Goal: Find specific fact: Find specific fact

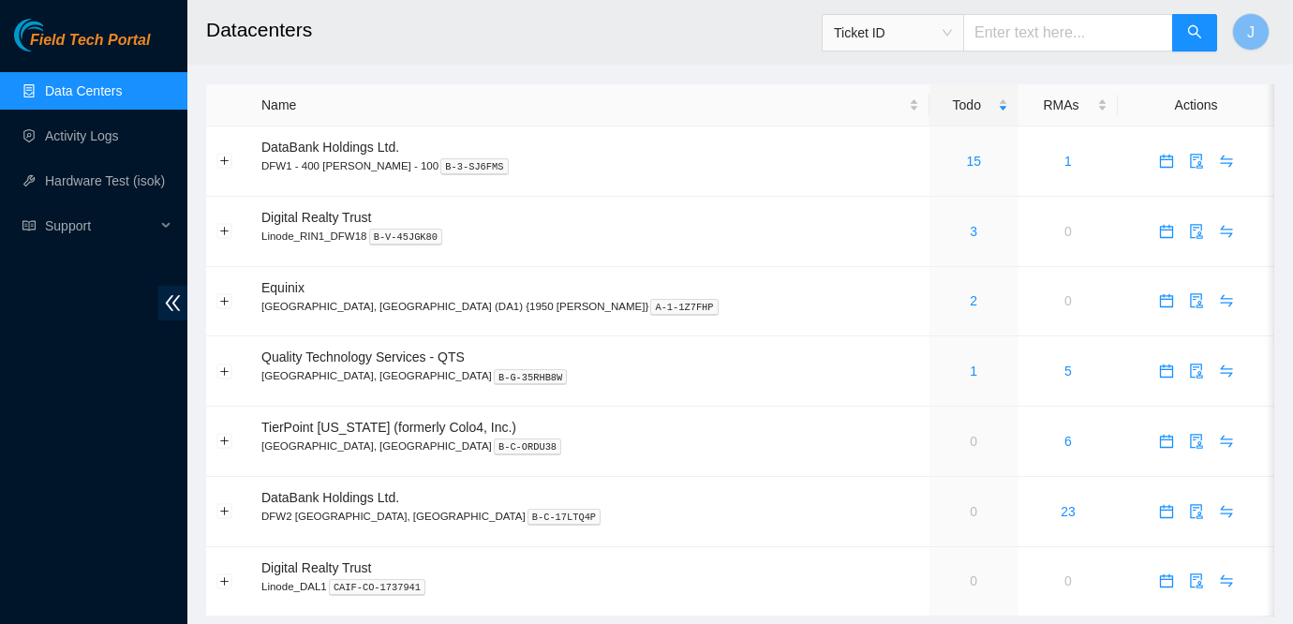
scroll to position [50, 0]
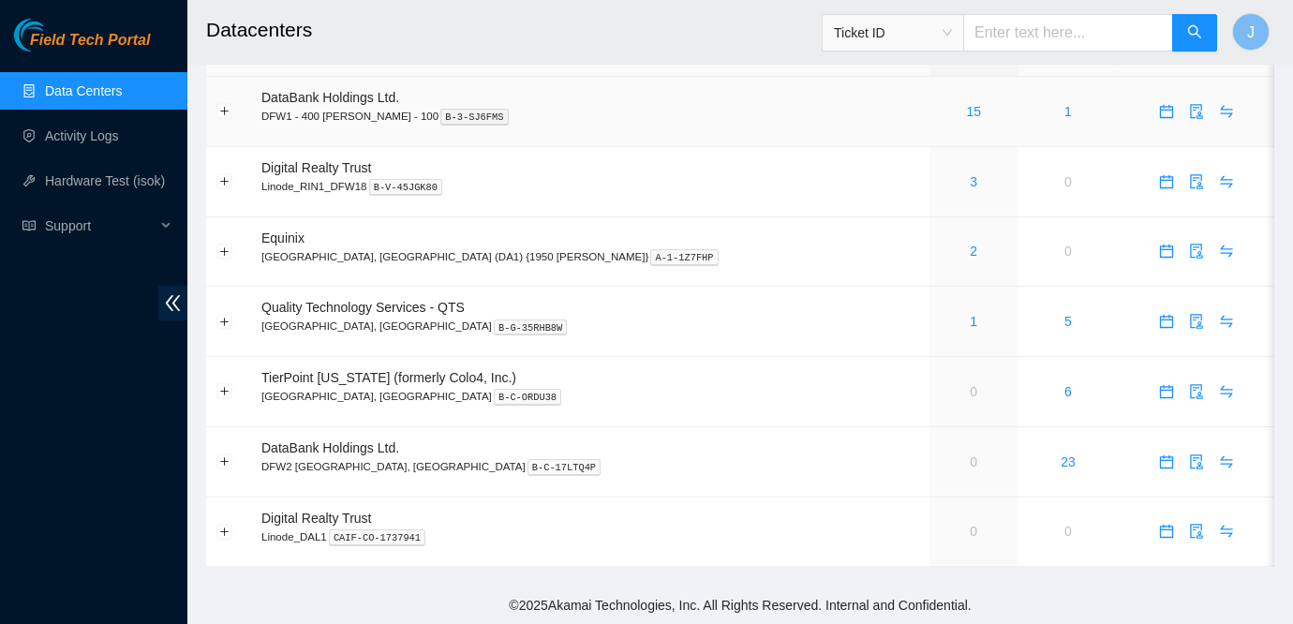
click at [1151, 97] on button "button" at bounding box center [1166, 111] width 30 height 30
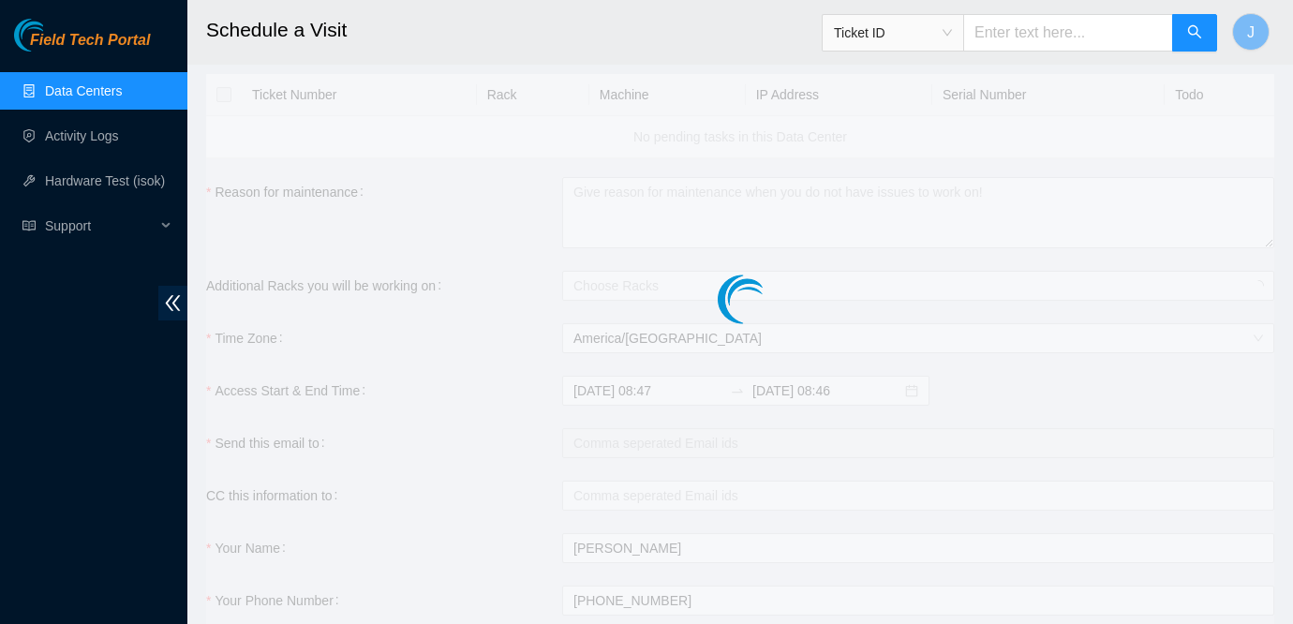
checkbox input "true"
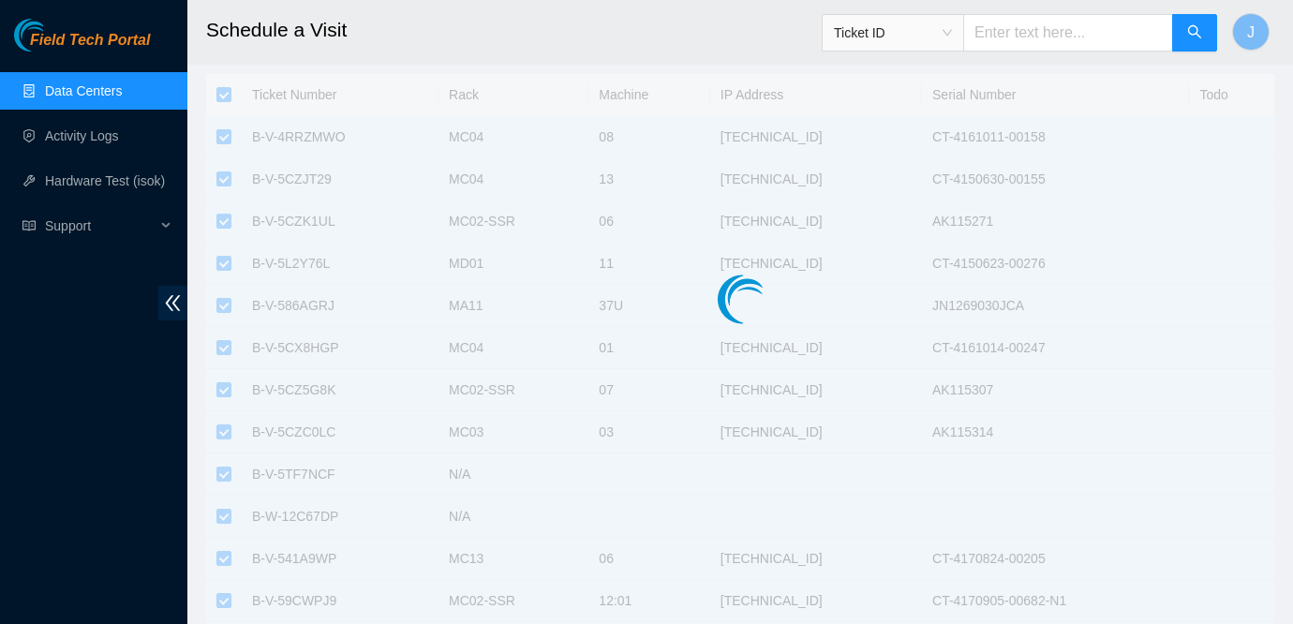
click at [55, 91] on link "Data Centers" at bounding box center [83, 90] width 77 height 15
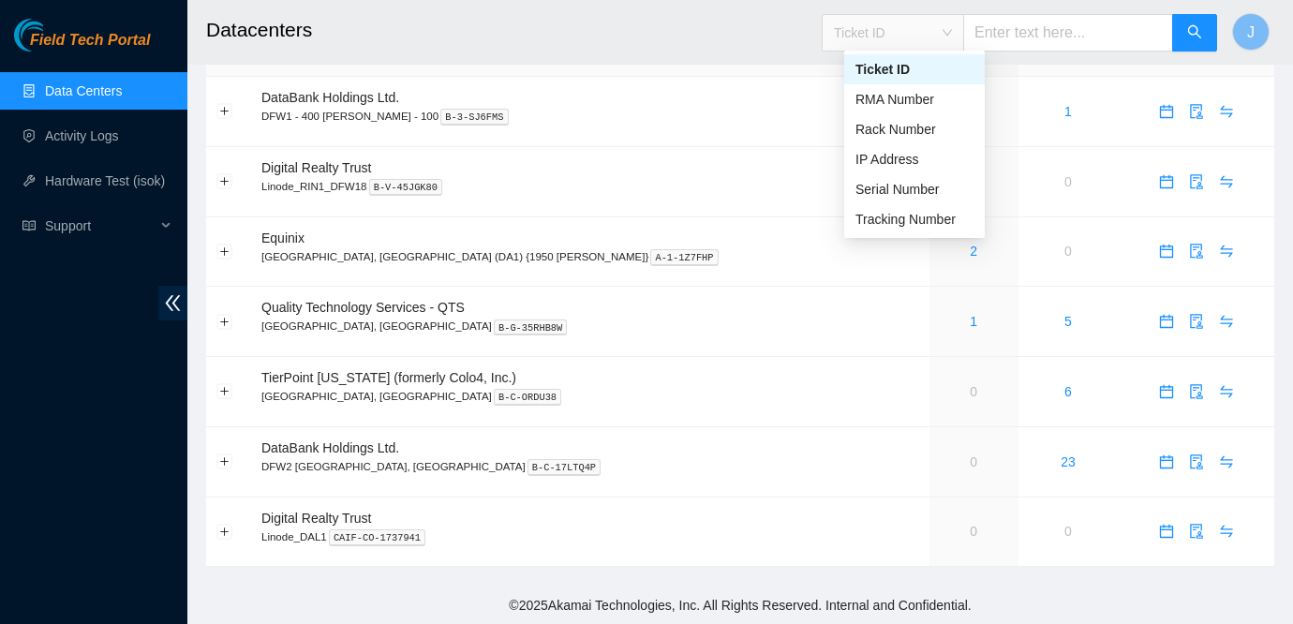
click at [952, 25] on span "Ticket ID" at bounding box center [893, 33] width 118 height 28
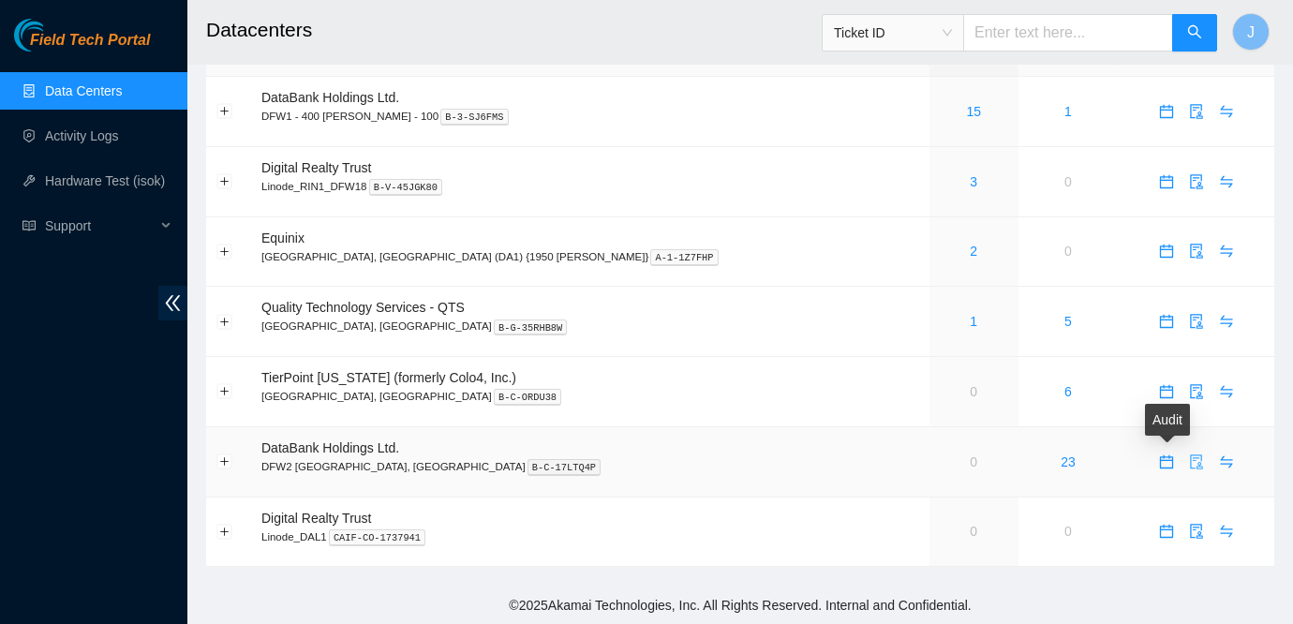
click at [1189, 458] on icon "audit" at bounding box center [1196, 461] width 15 height 15
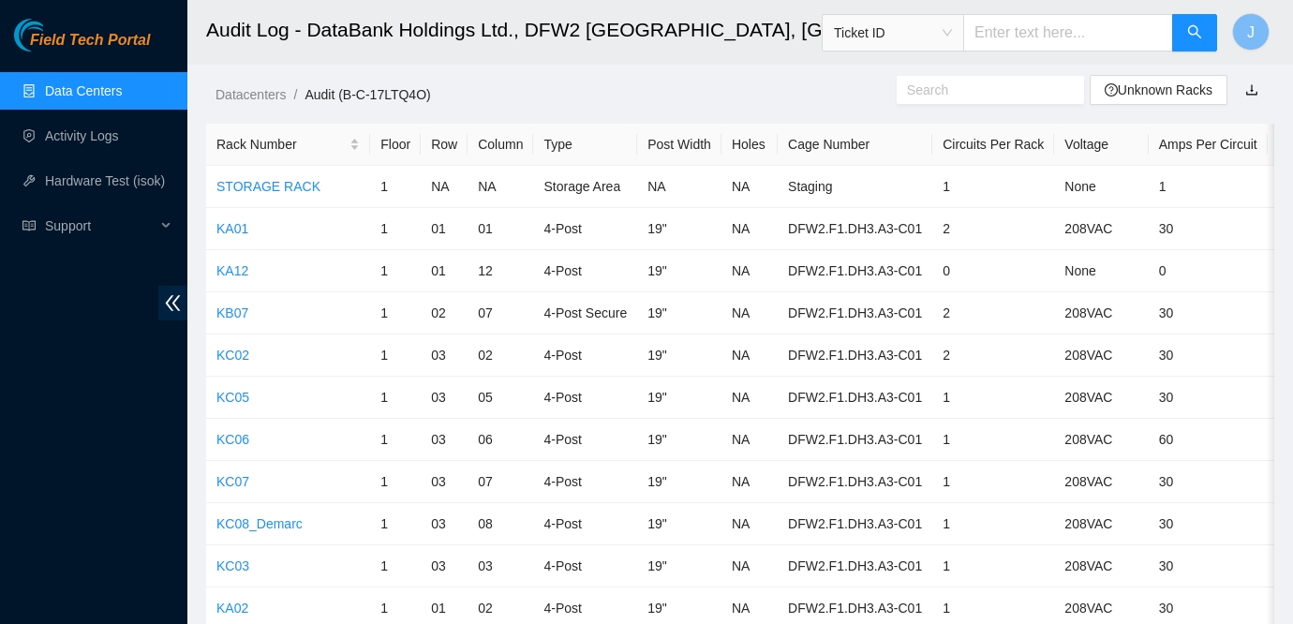
click at [923, 89] on input "text" at bounding box center [983, 90] width 152 height 21
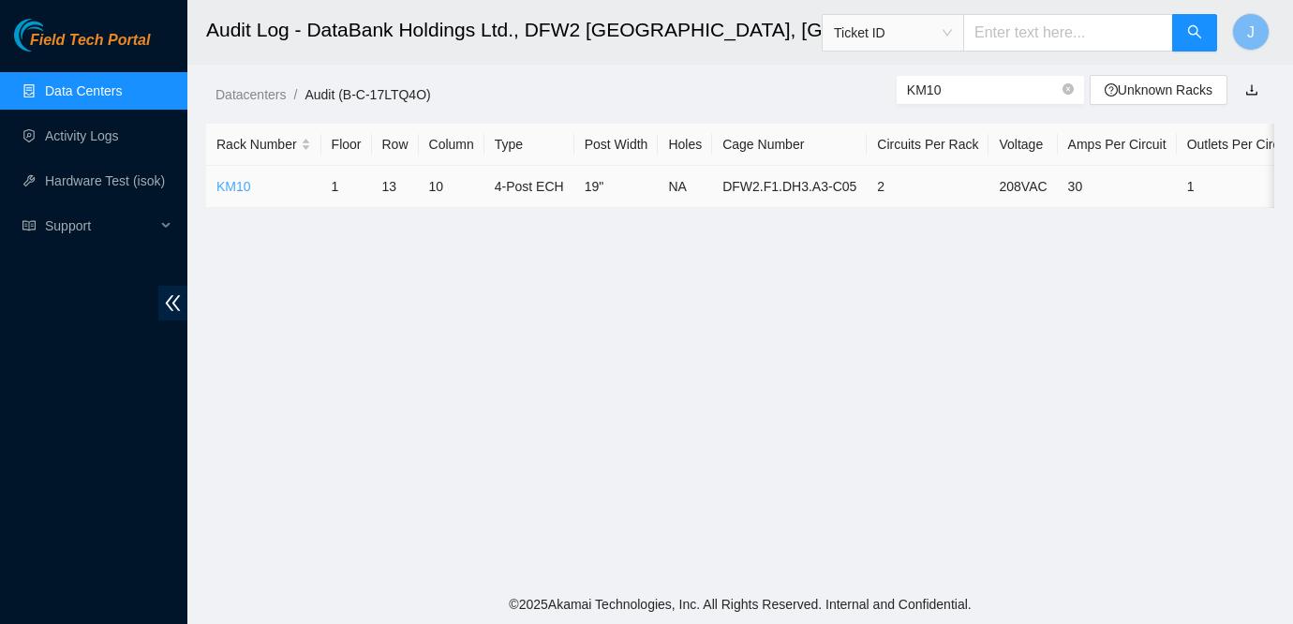
type input "KM10"
click at [240, 185] on link "KM10" at bounding box center [233, 186] width 35 height 15
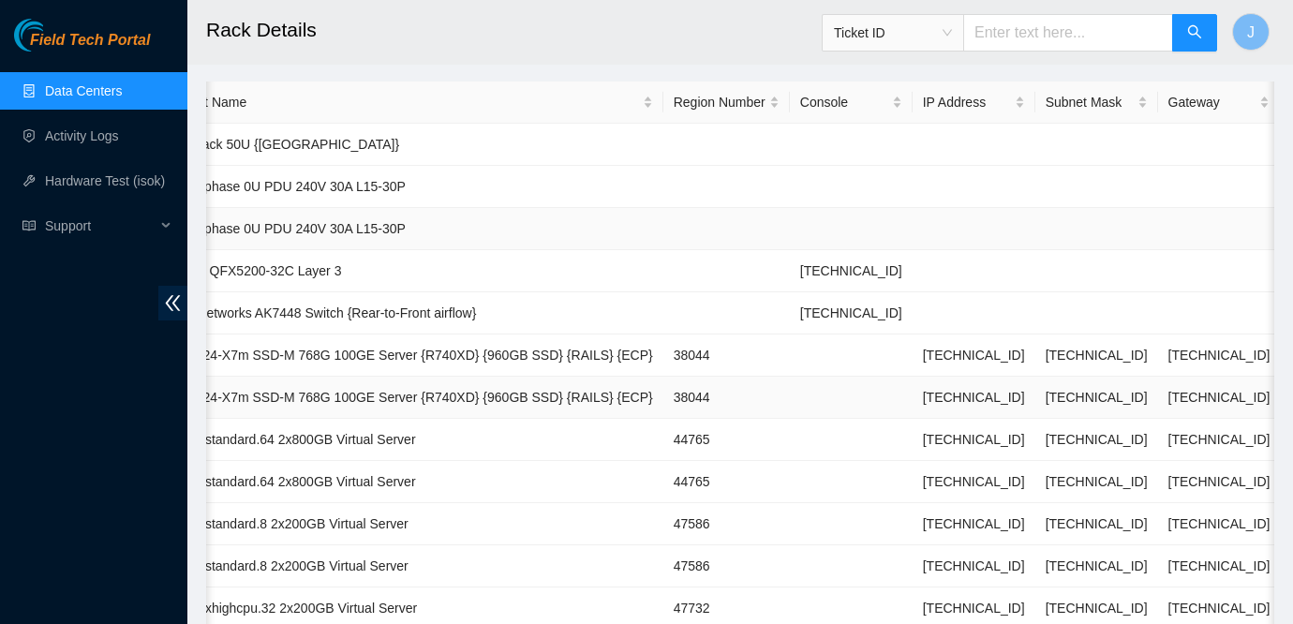
scroll to position [0, 657]
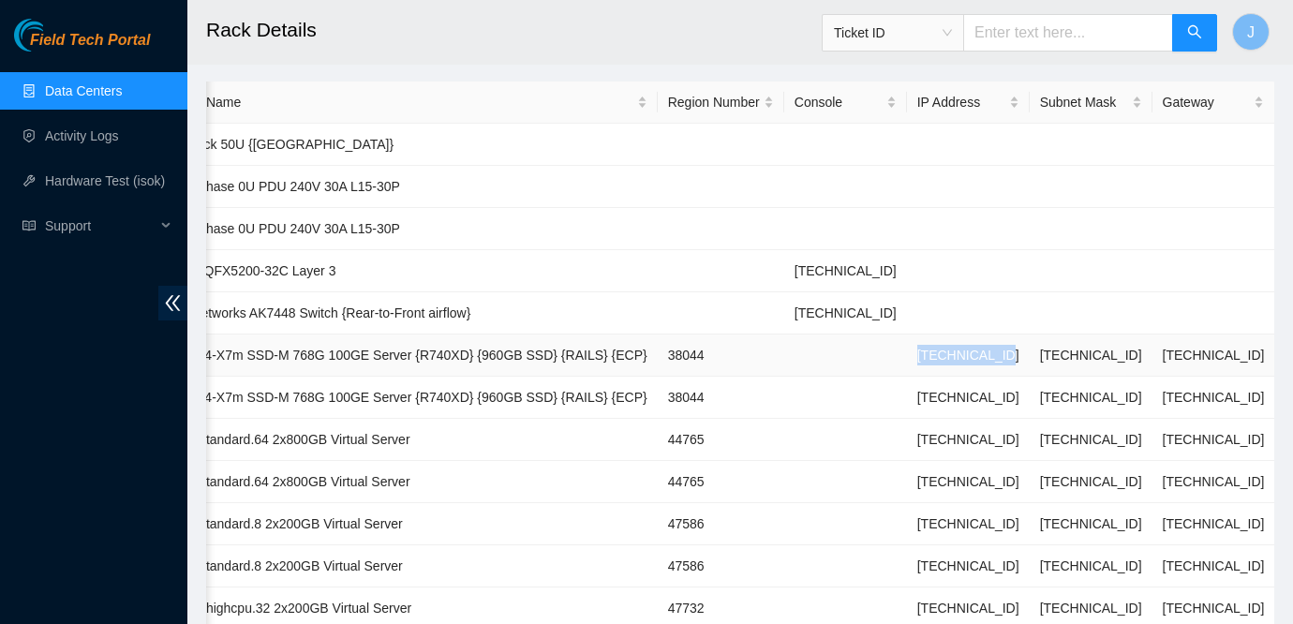
drag, startPoint x: 941, startPoint y: 353, endPoint x: 1032, endPoint y: 360, distance: 91.1
click at [1029, 360] on td "[TECHNICAL_ID]" at bounding box center [968, 355] width 123 height 42
copy td "[TECHNICAL_ID]"
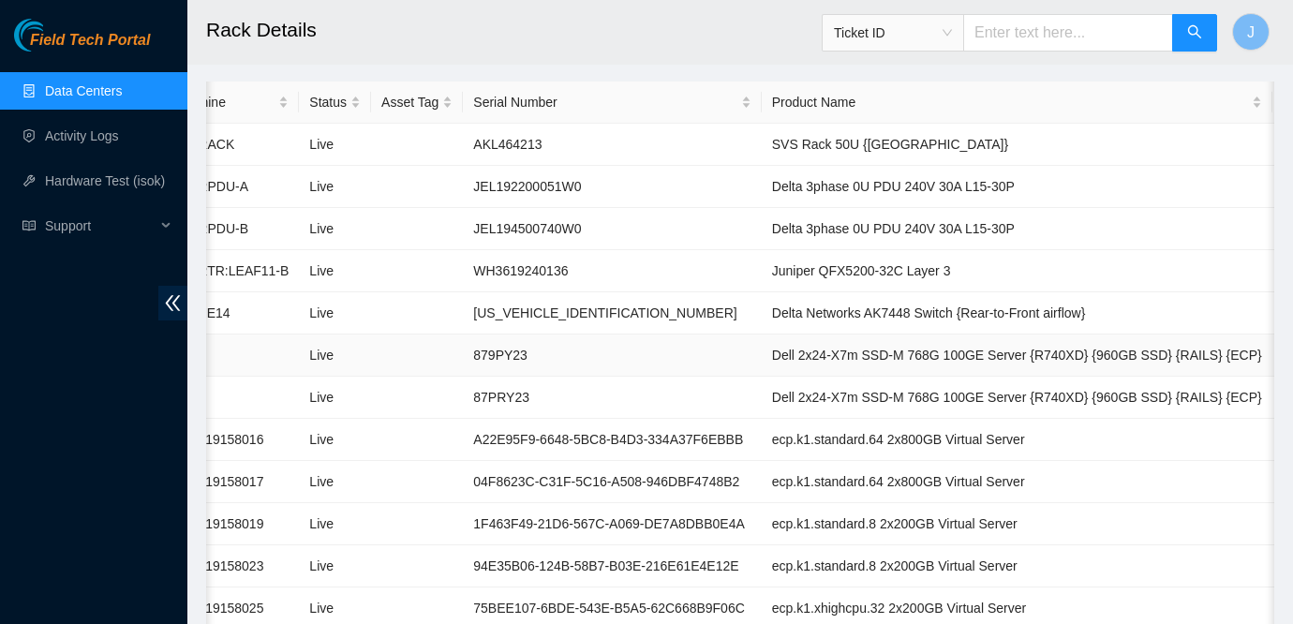
scroll to position [0, 0]
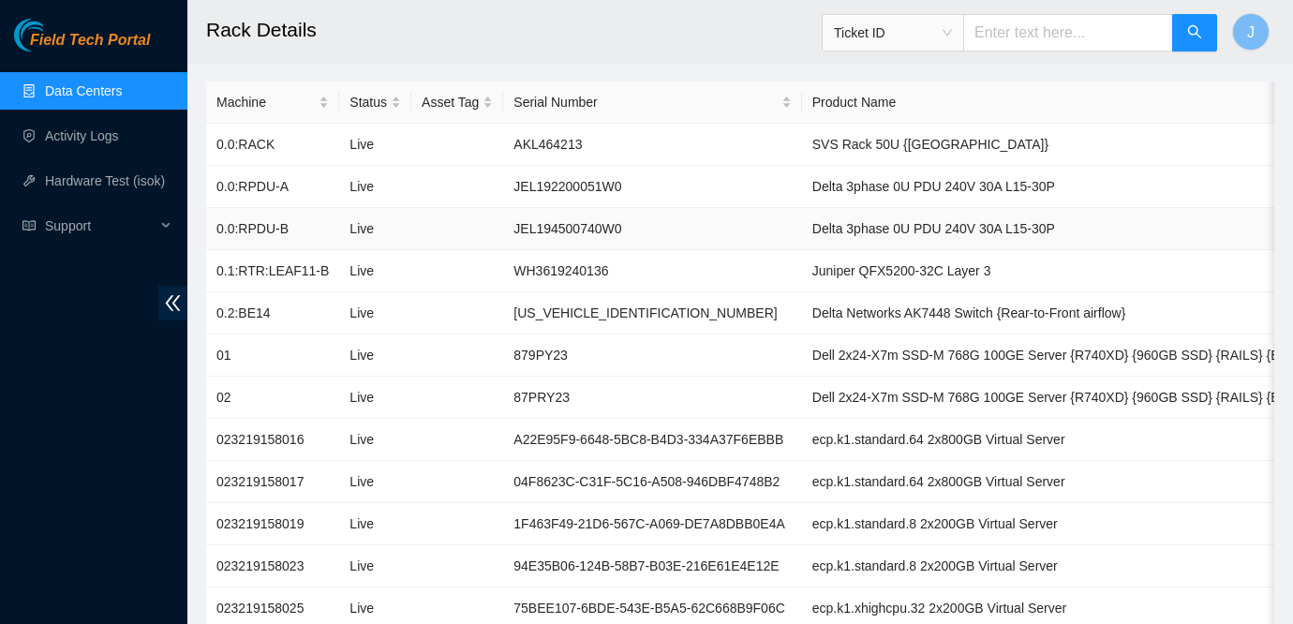
click at [1221, 244] on td "Delta 3phase 0U PDU 240V 30A L15-30P" at bounding box center [1057, 229] width 511 height 42
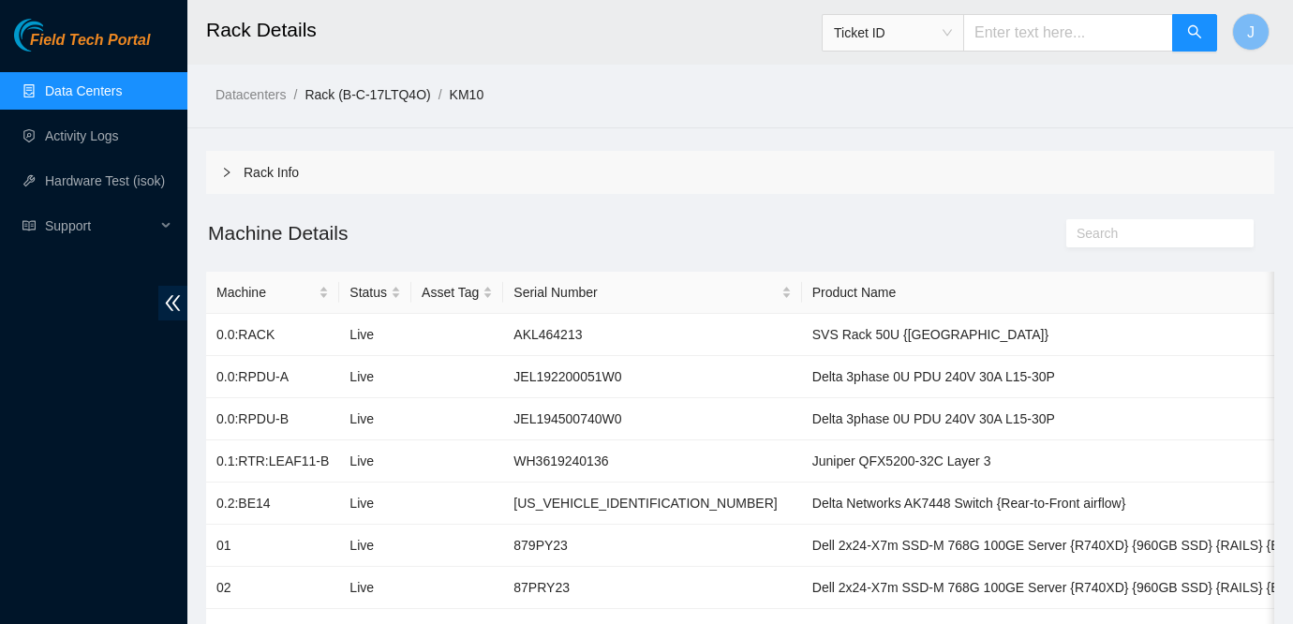
click at [395, 101] on link "Rack (B-C-17LTQ4O)" at bounding box center [367, 94] width 126 height 15
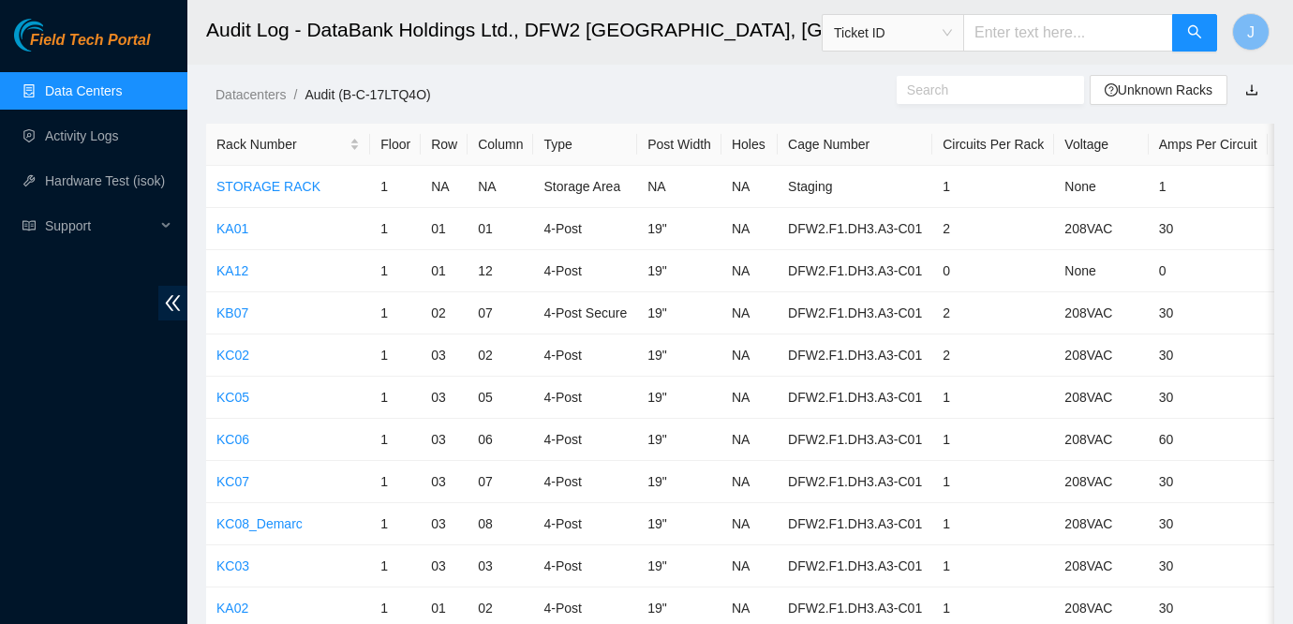
click at [987, 86] on input "text" at bounding box center [983, 90] width 152 height 21
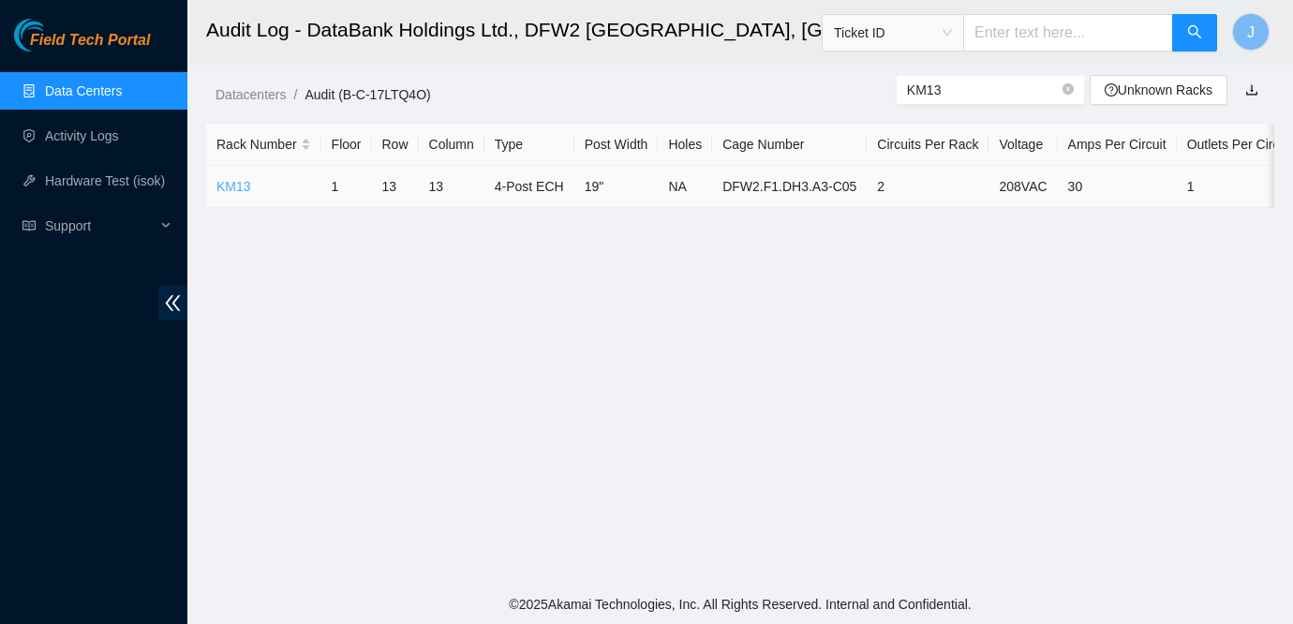
type input "KM13"
click at [226, 187] on link "KM13" at bounding box center [233, 186] width 35 height 15
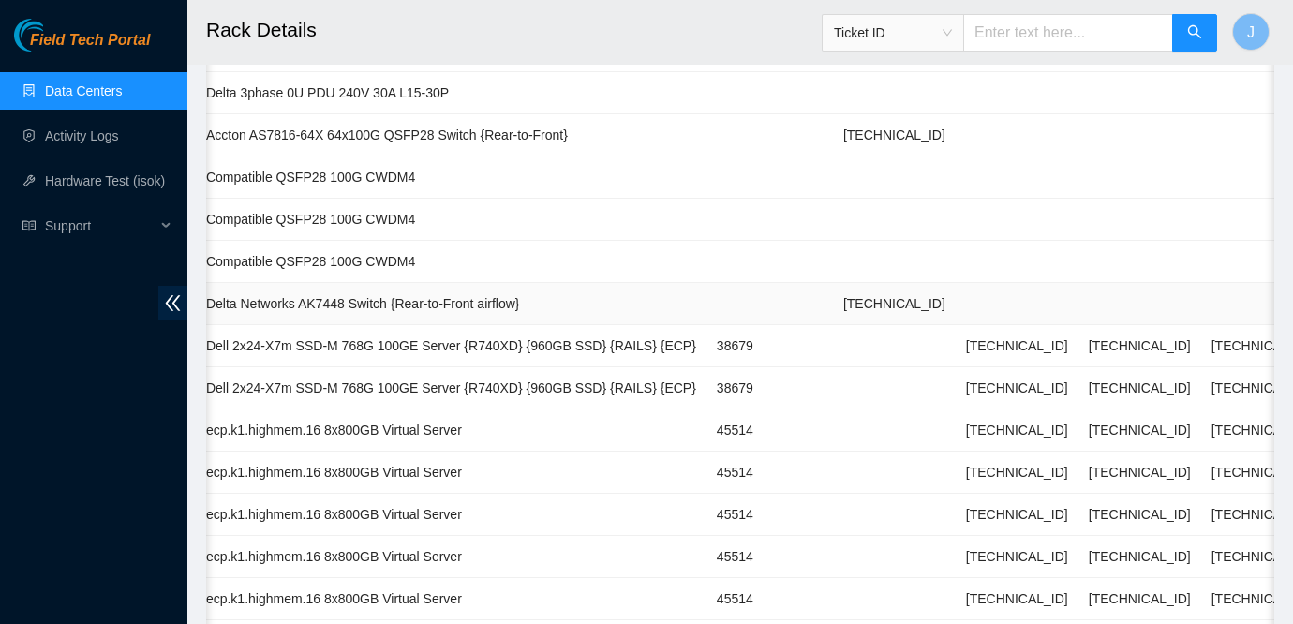
scroll to position [0, 693]
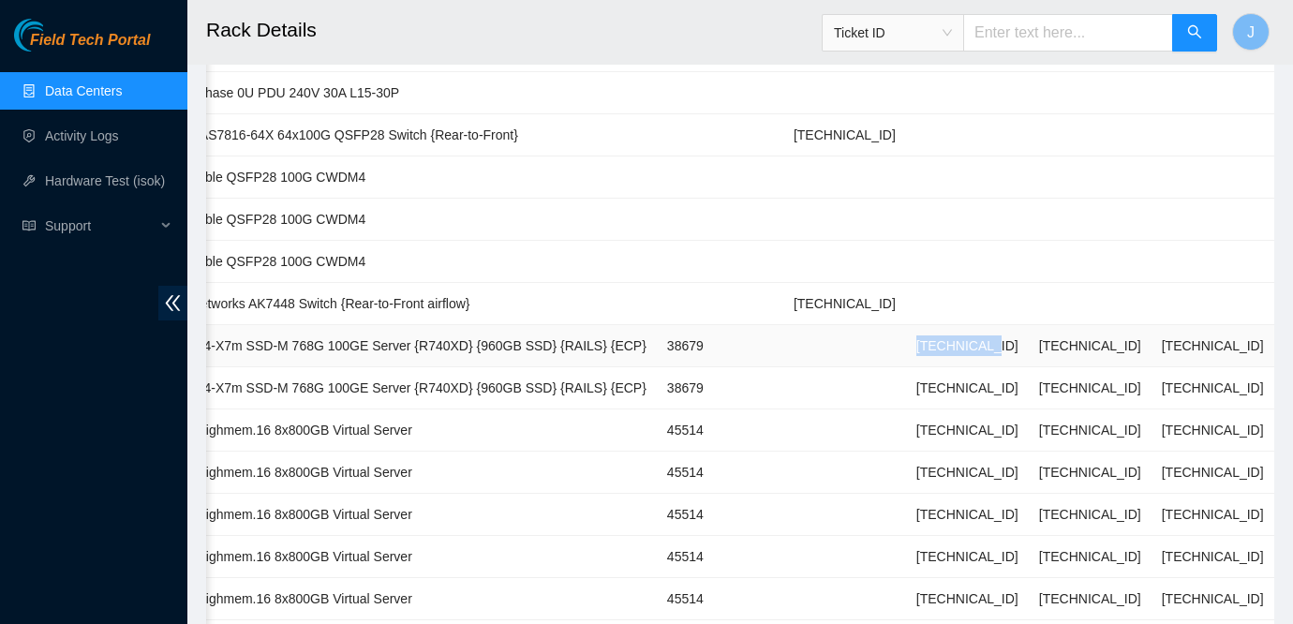
drag, startPoint x: 961, startPoint y: 344, endPoint x: 1046, endPoint y: 344, distance: 85.2
click at [1029, 344] on td "23.39.163.4" at bounding box center [967, 346] width 123 height 42
copy td "23.39.163.4"
click at [117, 32] on span "Field Tech Portal" at bounding box center [90, 41] width 120 height 18
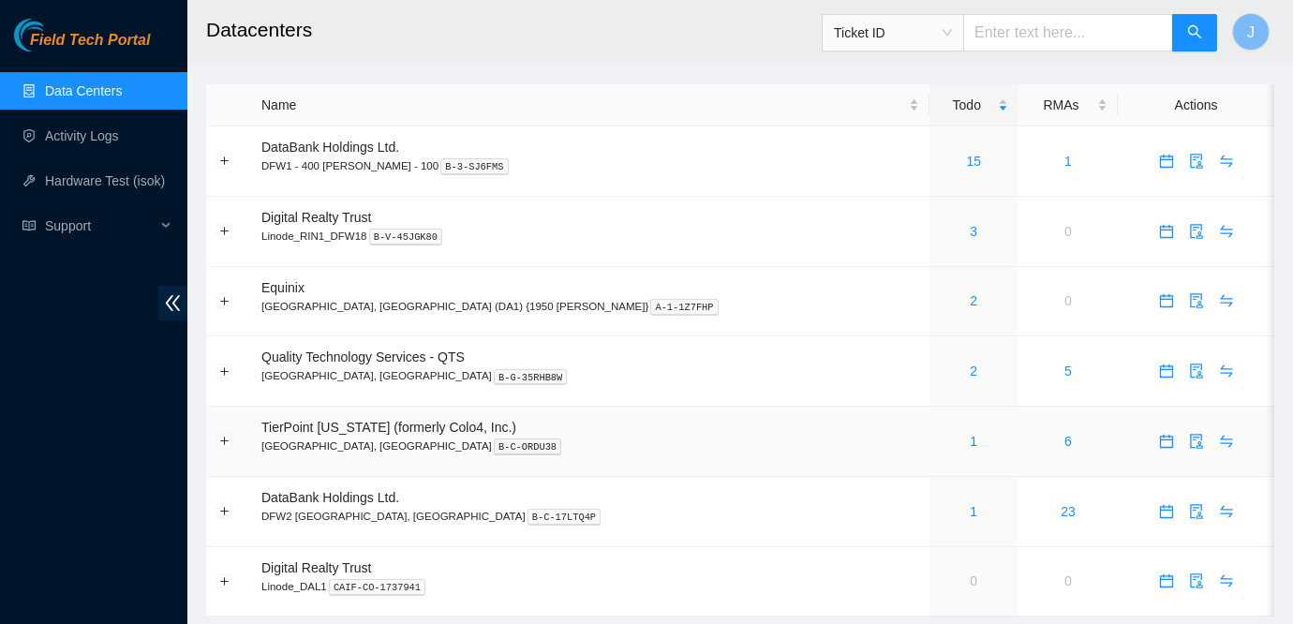
scroll to position [50, 0]
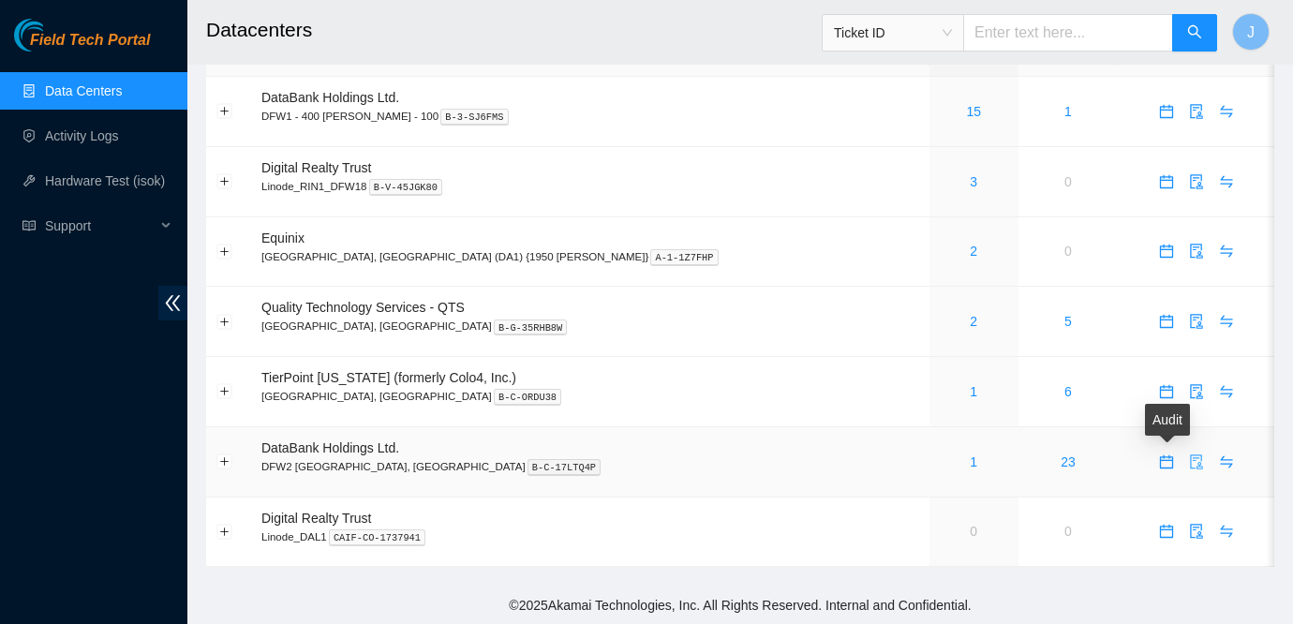
click at [1189, 460] on icon "audit" at bounding box center [1196, 461] width 15 height 15
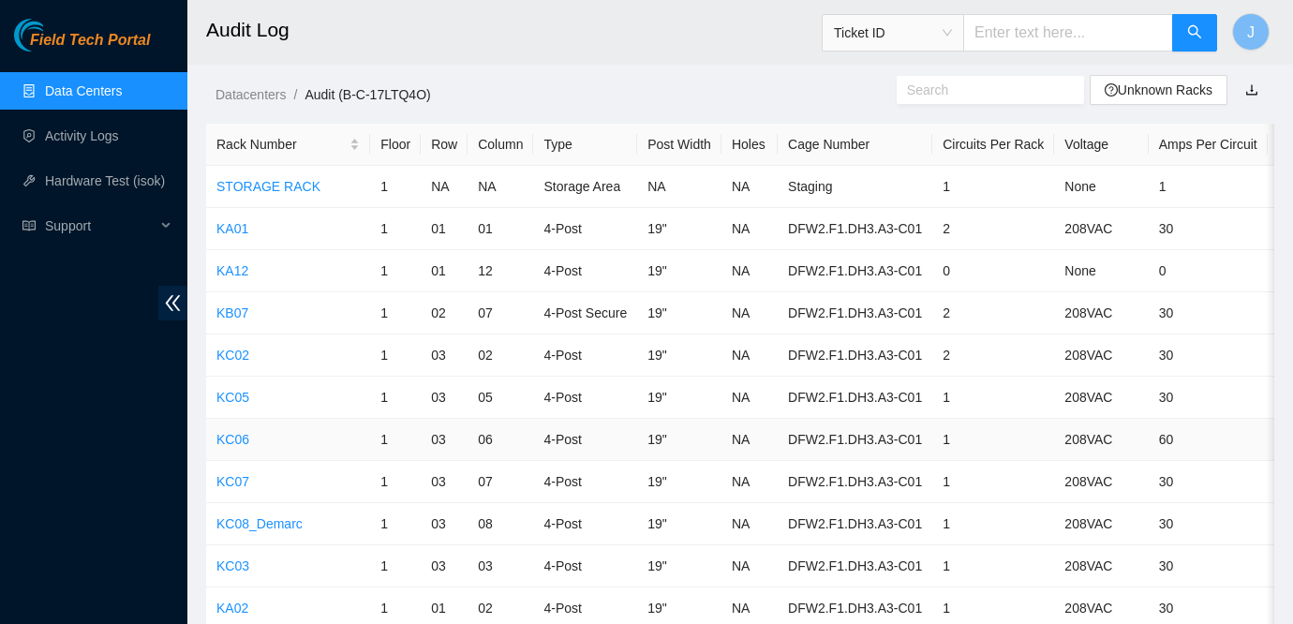
click at [931, 88] on input "text" at bounding box center [983, 90] width 152 height 21
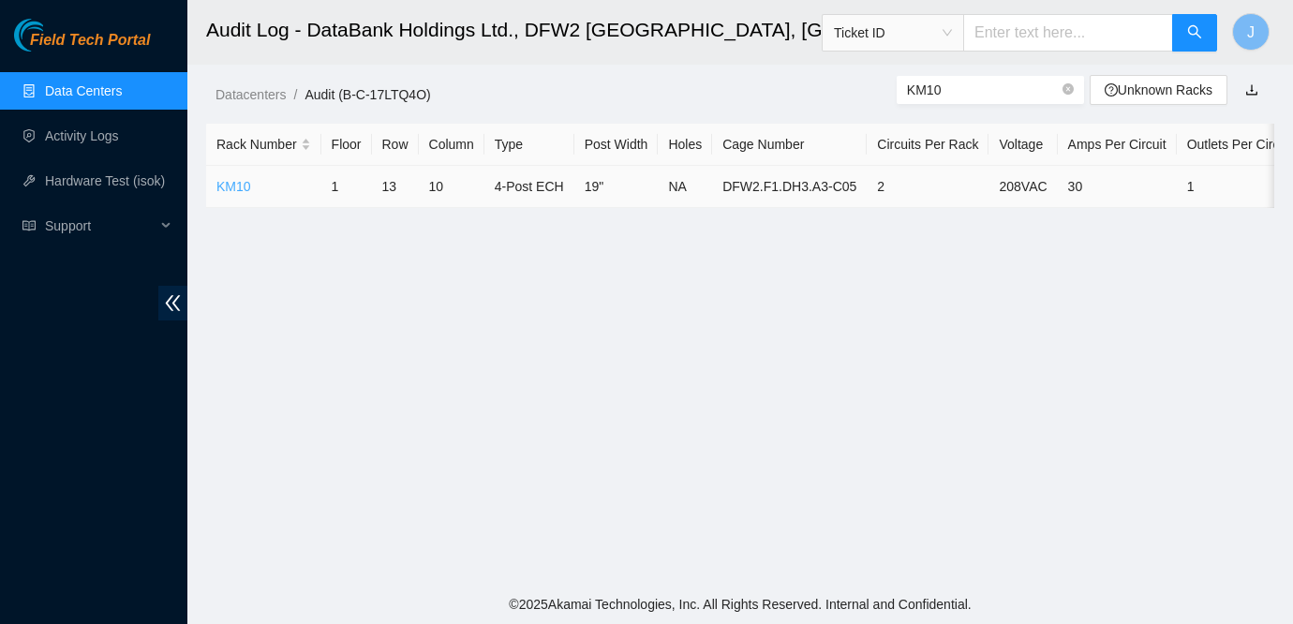
type input "KM10"
click at [232, 193] on link "KM10" at bounding box center [233, 186] width 35 height 15
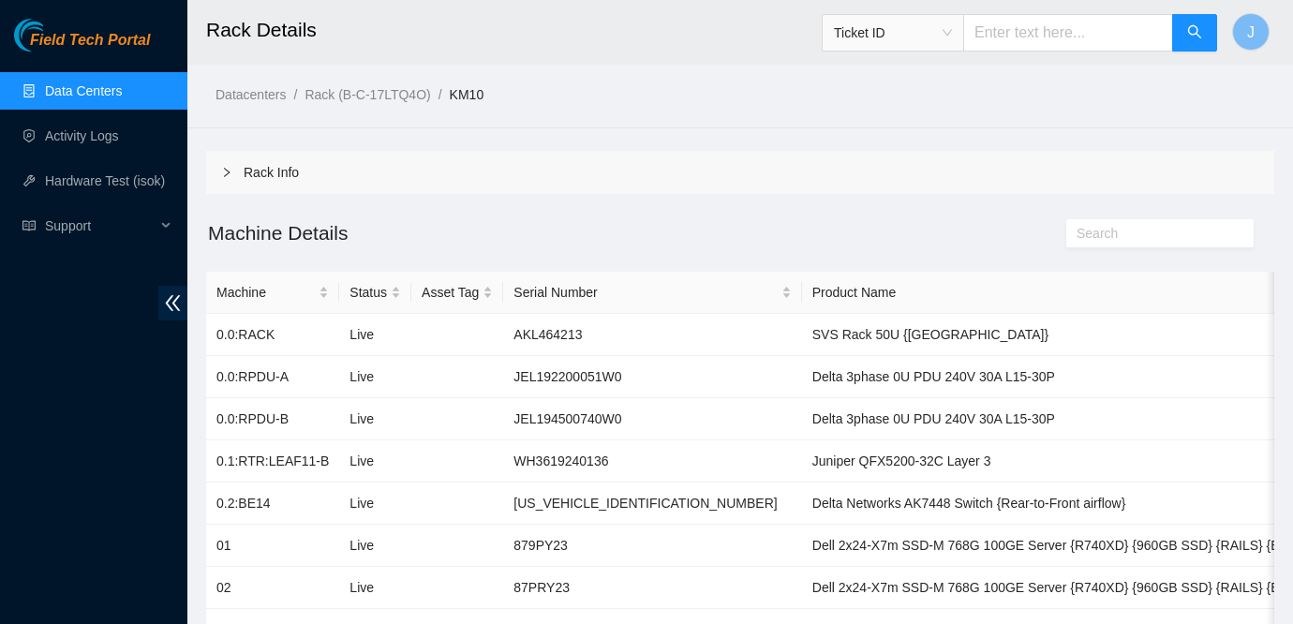
click at [80, 95] on link "Data Centers" at bounding box center [83, 90] width 77 height 15
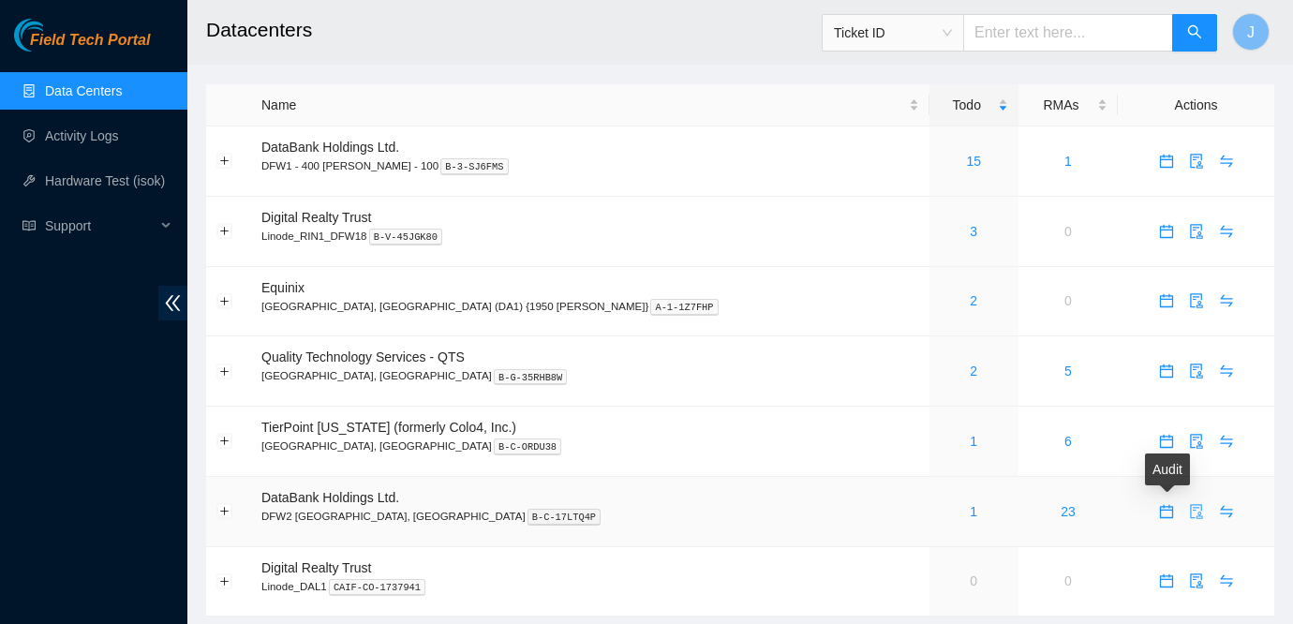
click at [1189, 511] on icon "audit" at bounding box center [1196, 511] width 15 height 15
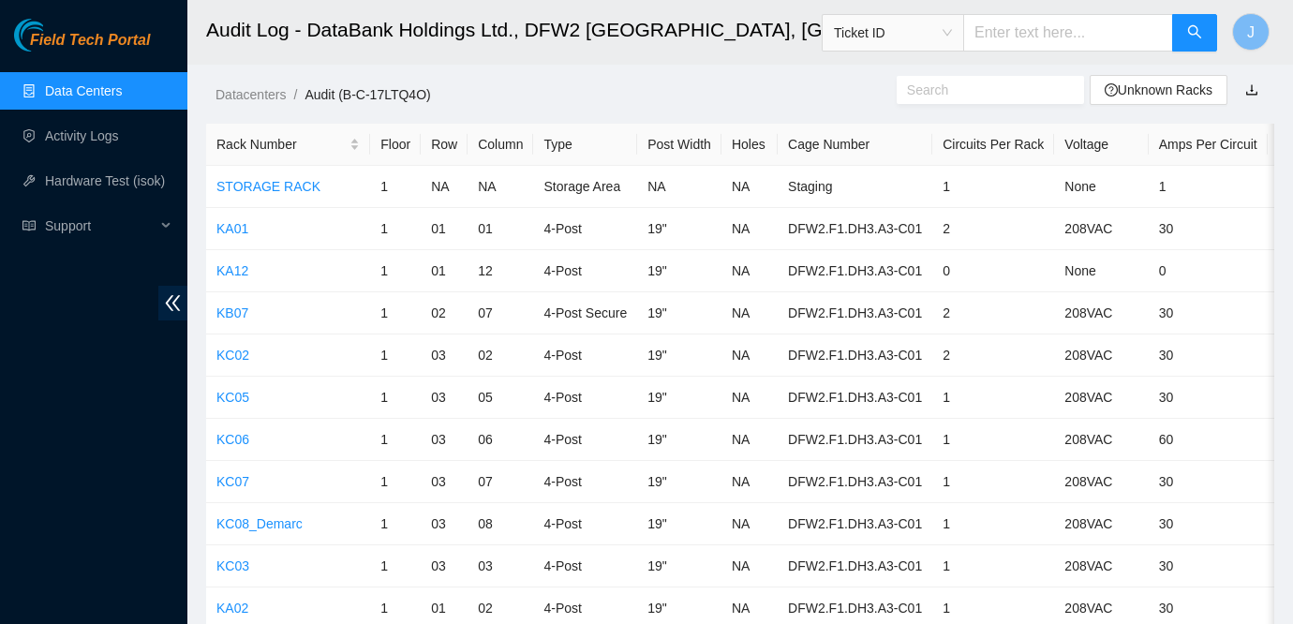
click at [916, 89] on input "text" at bounding box center [983, 90] width 152 height 21
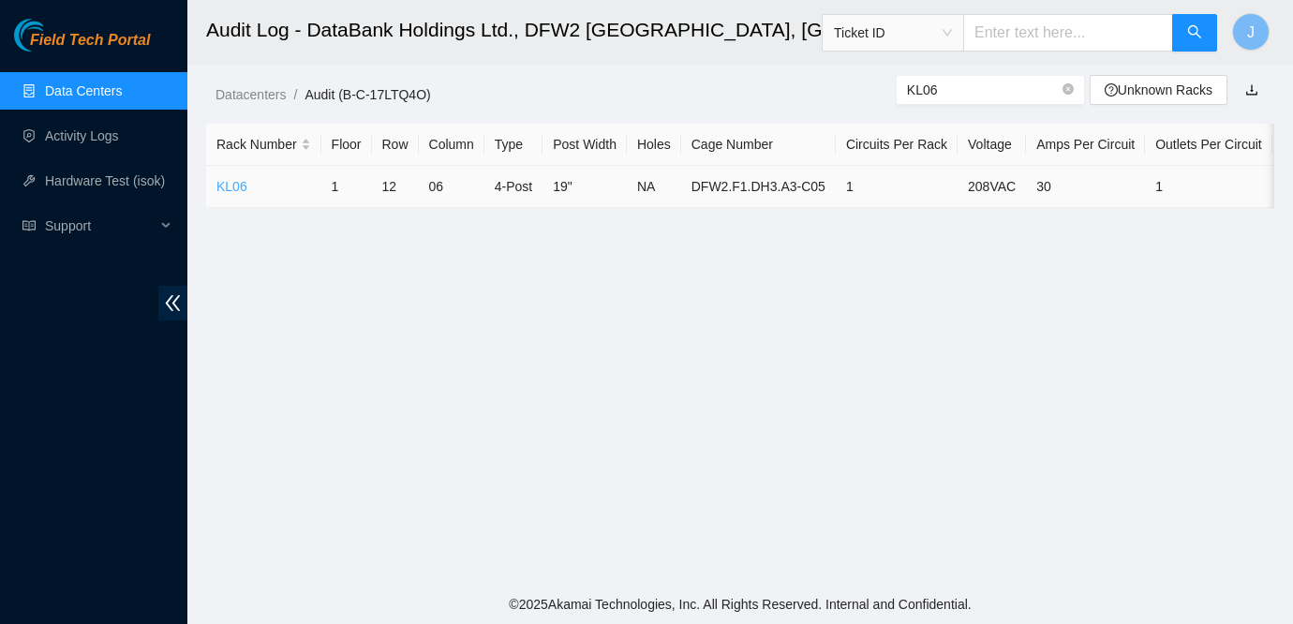
type input "KL06"
click at [223, 183] on link "KL06" at bounding box center [231, 186] width 31 height 15
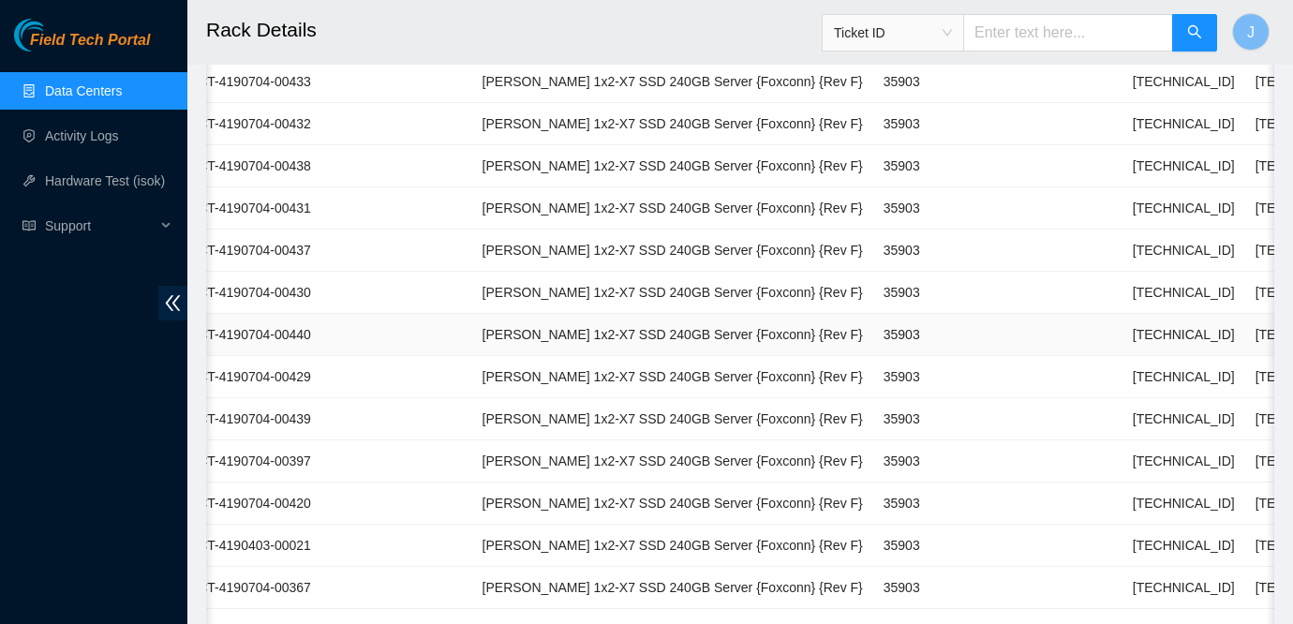
scroll to position [0, 316]
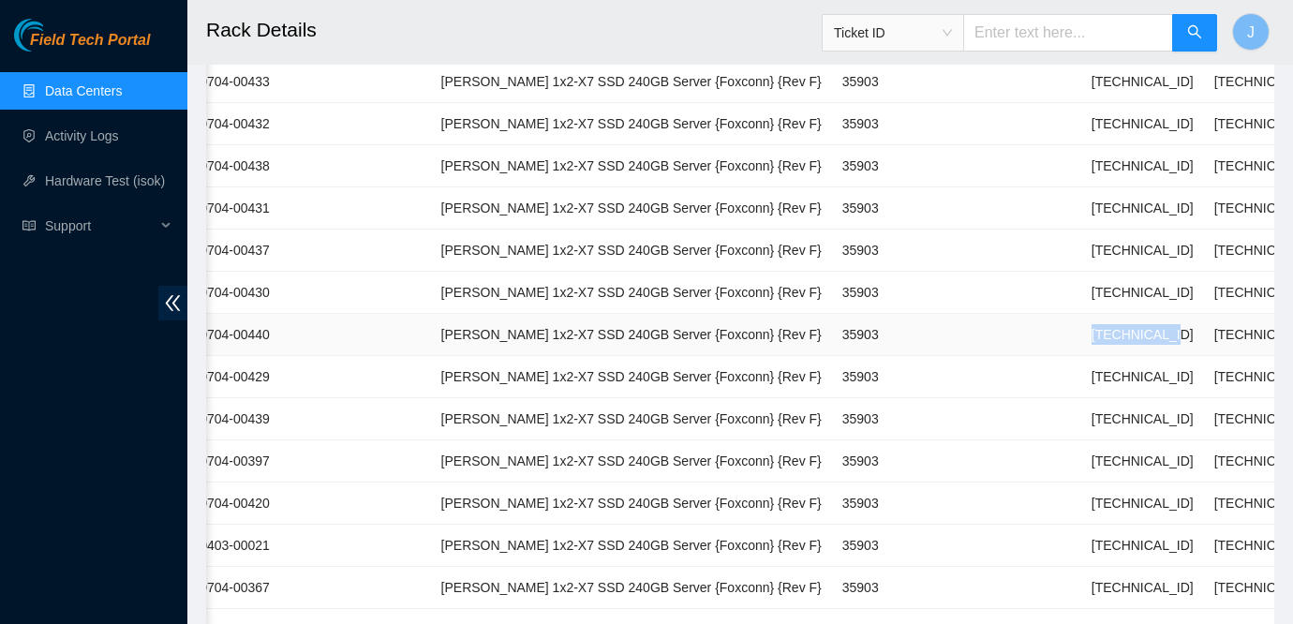
drag, startPoint x: 935, startPoint y: 336, endPoint x: 1021, endPoint y: 337, distance: 86.2
click at [1081, 337] on td "[TECHNICAL_ID]" at bounding box center [1142, 335] width 123 height 42
copy td "[TECHNICAL_ID]"
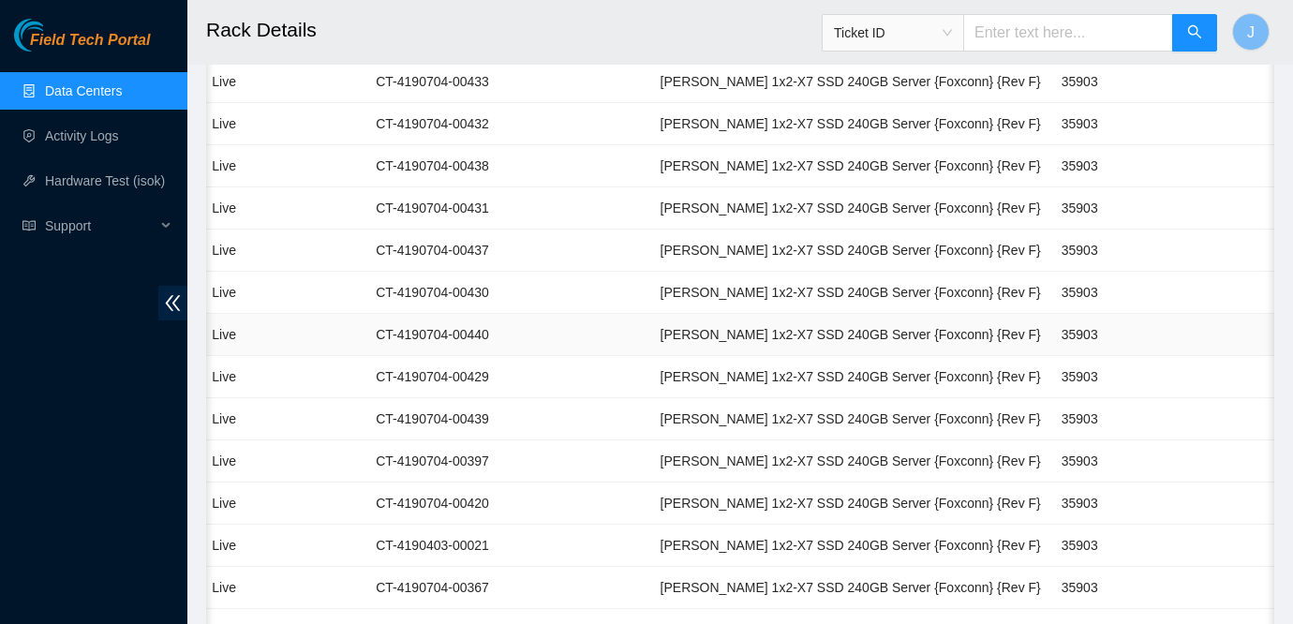
scroll to position [0, 0]
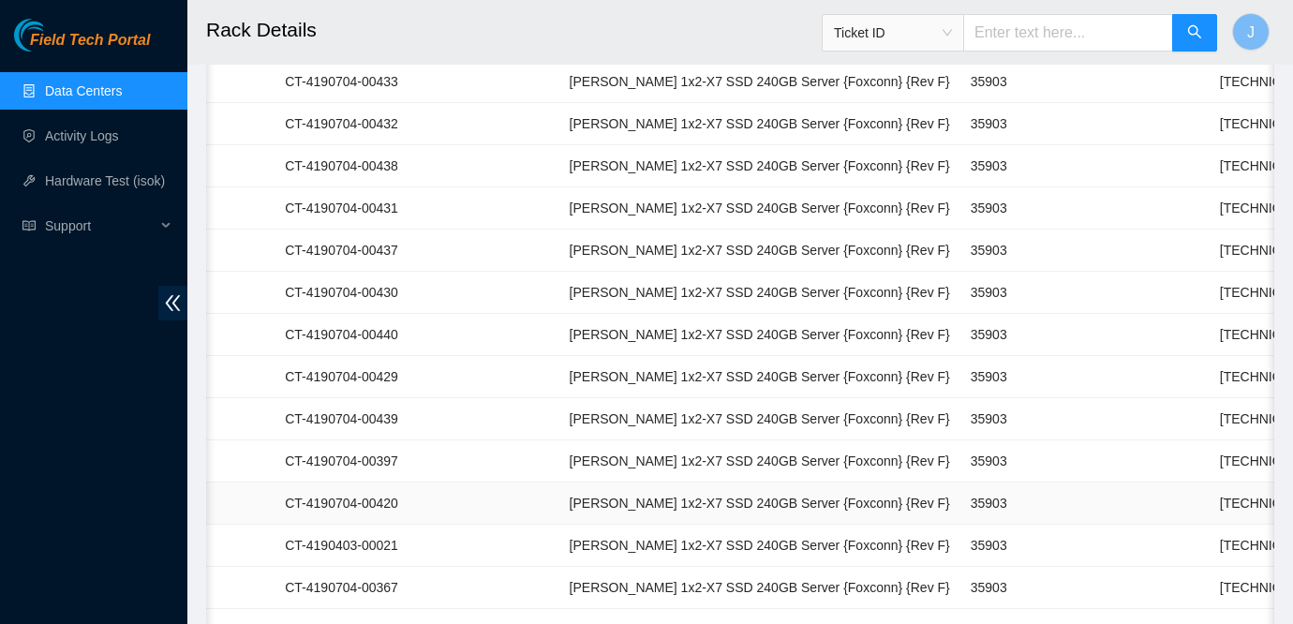
scroll to position [0, 197]
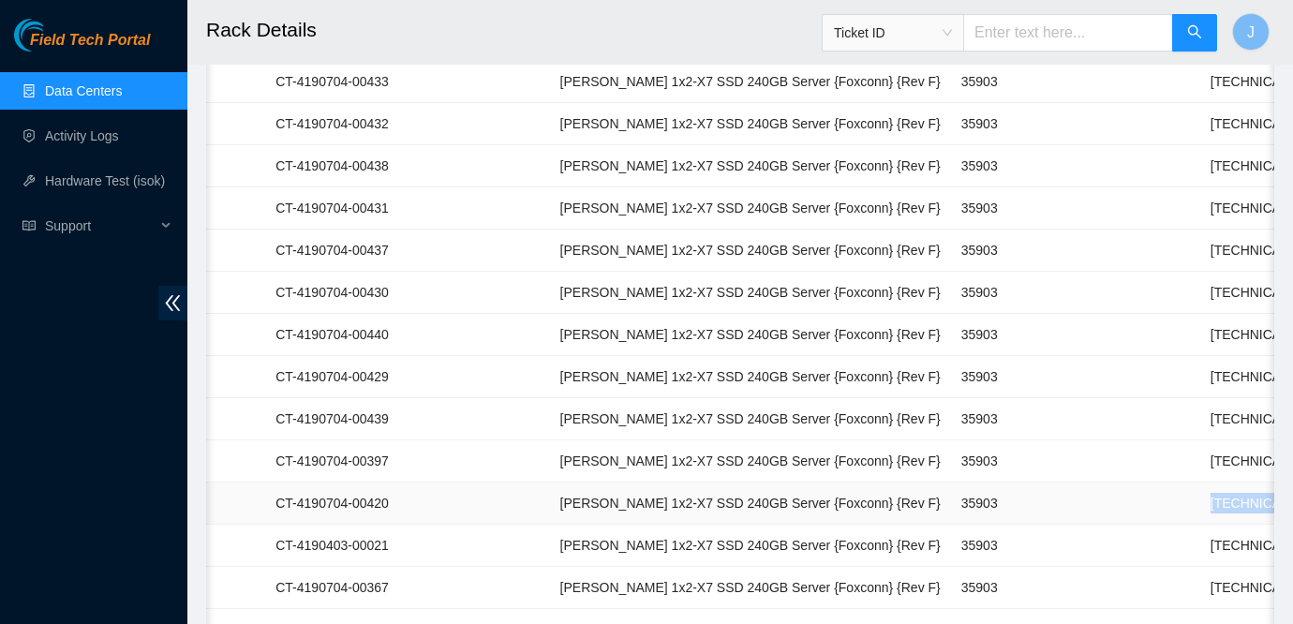
drag, startPoint x: 1058, startPoint y: 505, endPoint x: 1156, endPoint y: 504, distance: 98.4
click at [1156, 504] on tr "17 Live CT-4190704-00420 [PERSON_NAME] 1x2-X7 SSD 240GB Server {Foxconn} {Rev F…" at bounding box center [788, 503] width 1559 height 42
copy td "[TECHNICAL_ID]"
click at [10, 461] on div "Field Tech Portal Data Centers Activity Logs Hardware Test (isok) Support" at bounding box center [93, 321] width 187 height 605
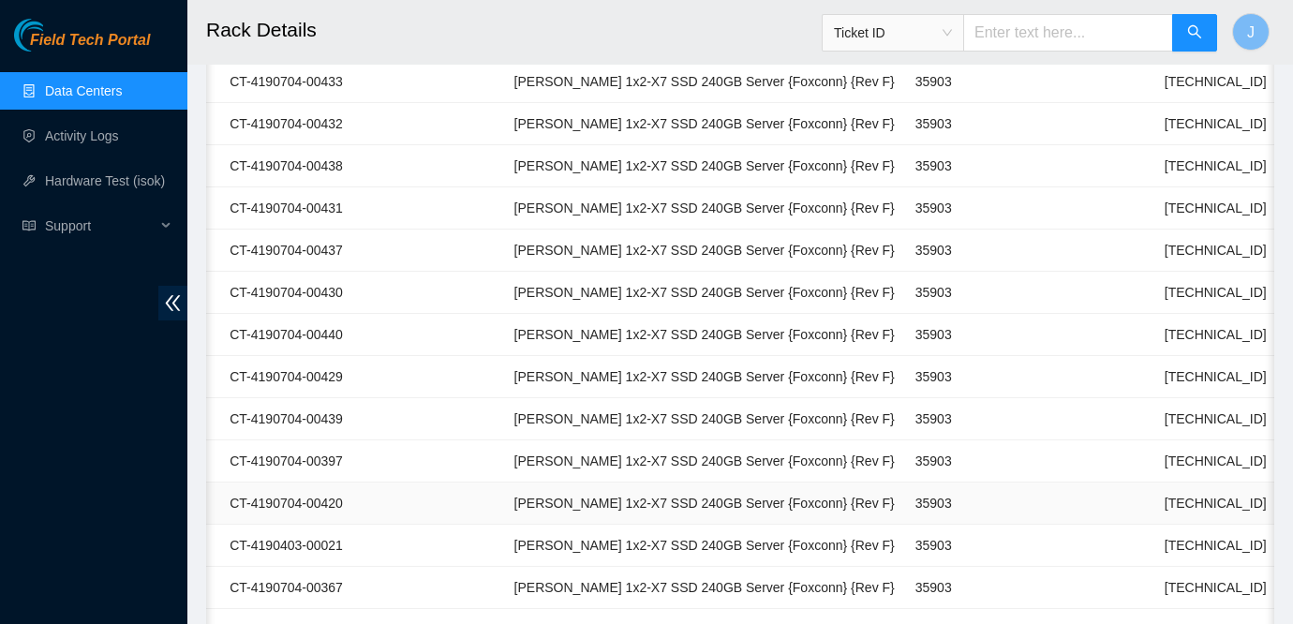
scroll to position [0, 316]
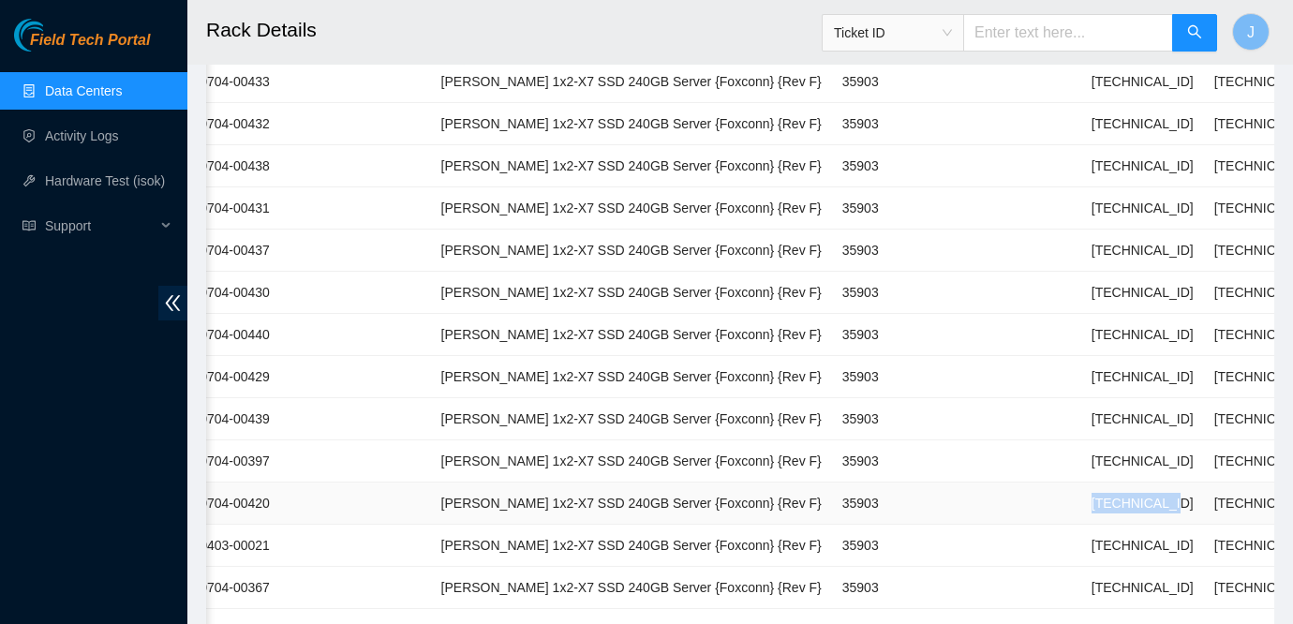
drag, startPoint x: 940, startPoint y: 503, endPoint x: 1025, endPoint y: 509, distance: 85.4
click at [1081, 509] on td "[TECHNICAL_ID]" at bounding box center [1142, 503] width 123 height 42
copy td "[TECHNICAL_ID]"
drag, startPoint x: 935, startPoint y: 333, endPoint x: 1023, endPoint y: 337, distance: 88.2
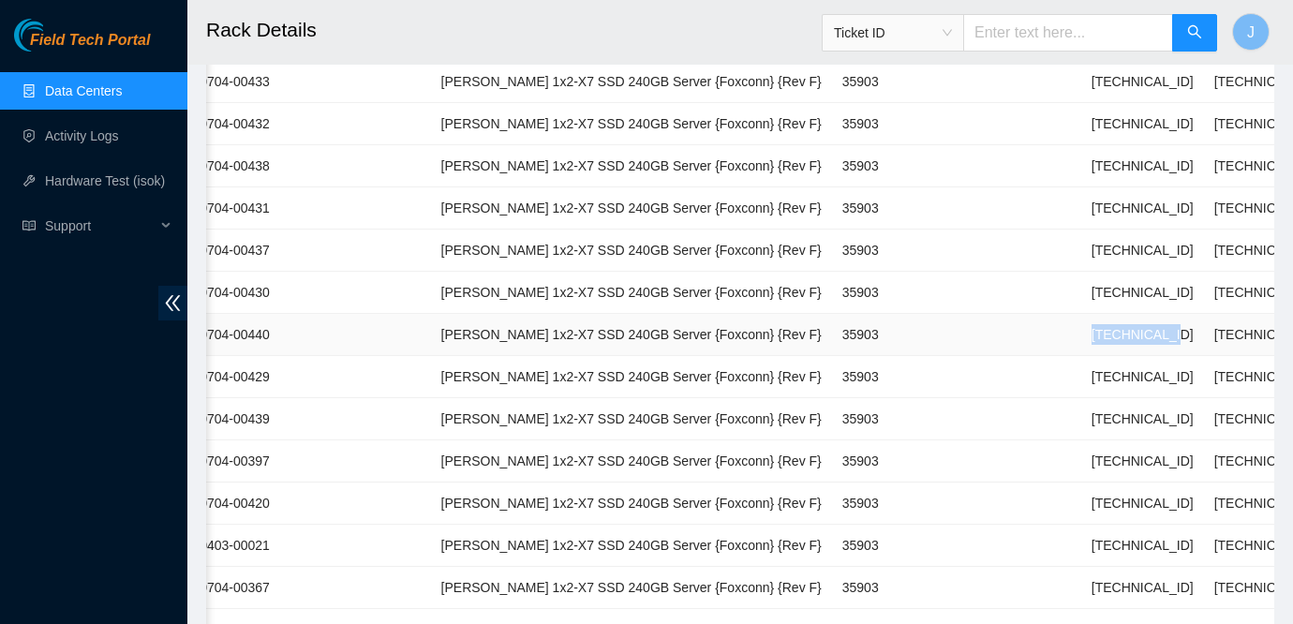
click at [1081, 337] on td "[TECHNICAL_ID]" at bounding box center [1142, 335] width 123 height 42
copy td "[TECHNICAL_ID]"
